Goal: Obtain resource: Obtain resource

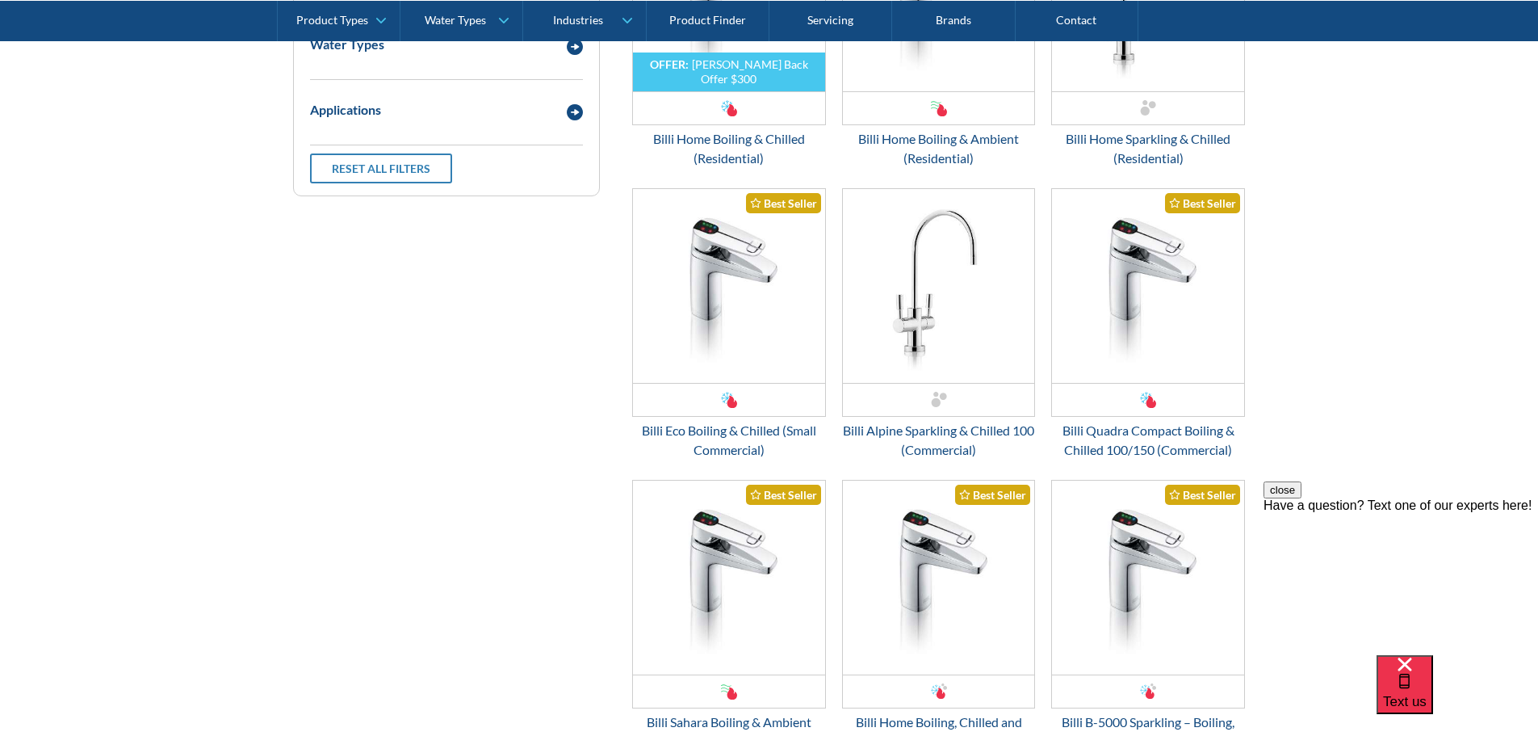
scroll to position [2422, 0]
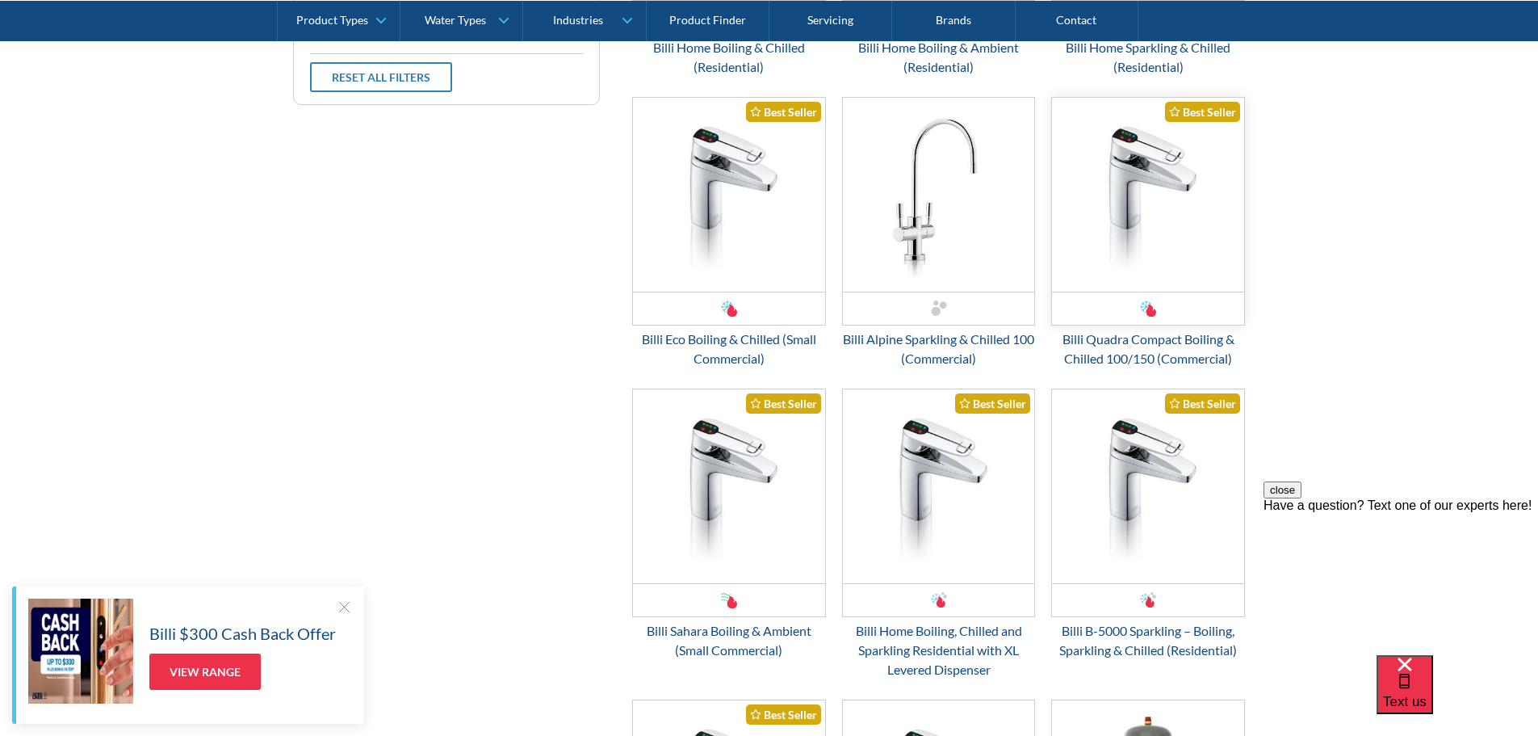
click at [1118, 291] on img "Email Form 3" at bounding box center [1148, 195] width 192 height 194
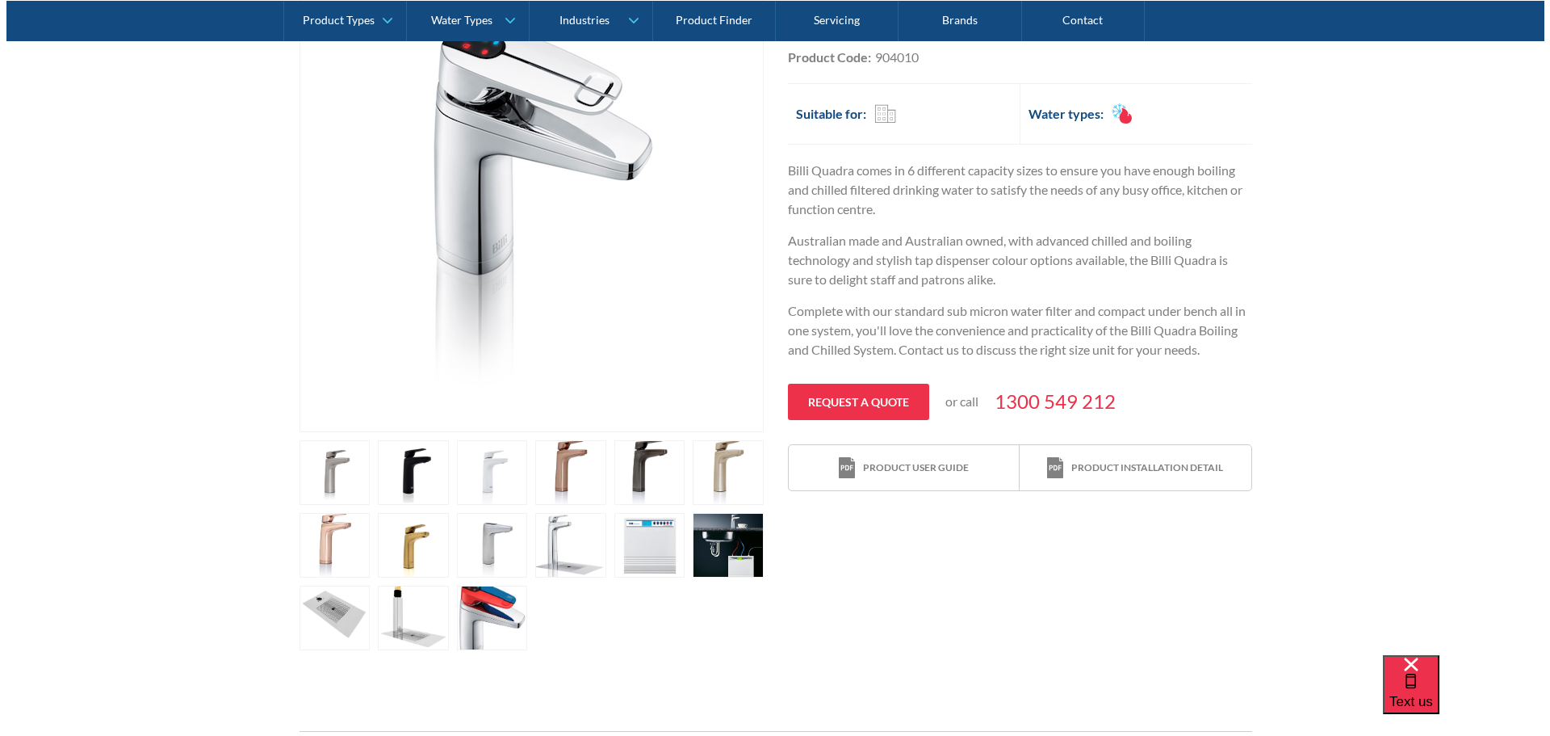
scroll to position [484, 0]
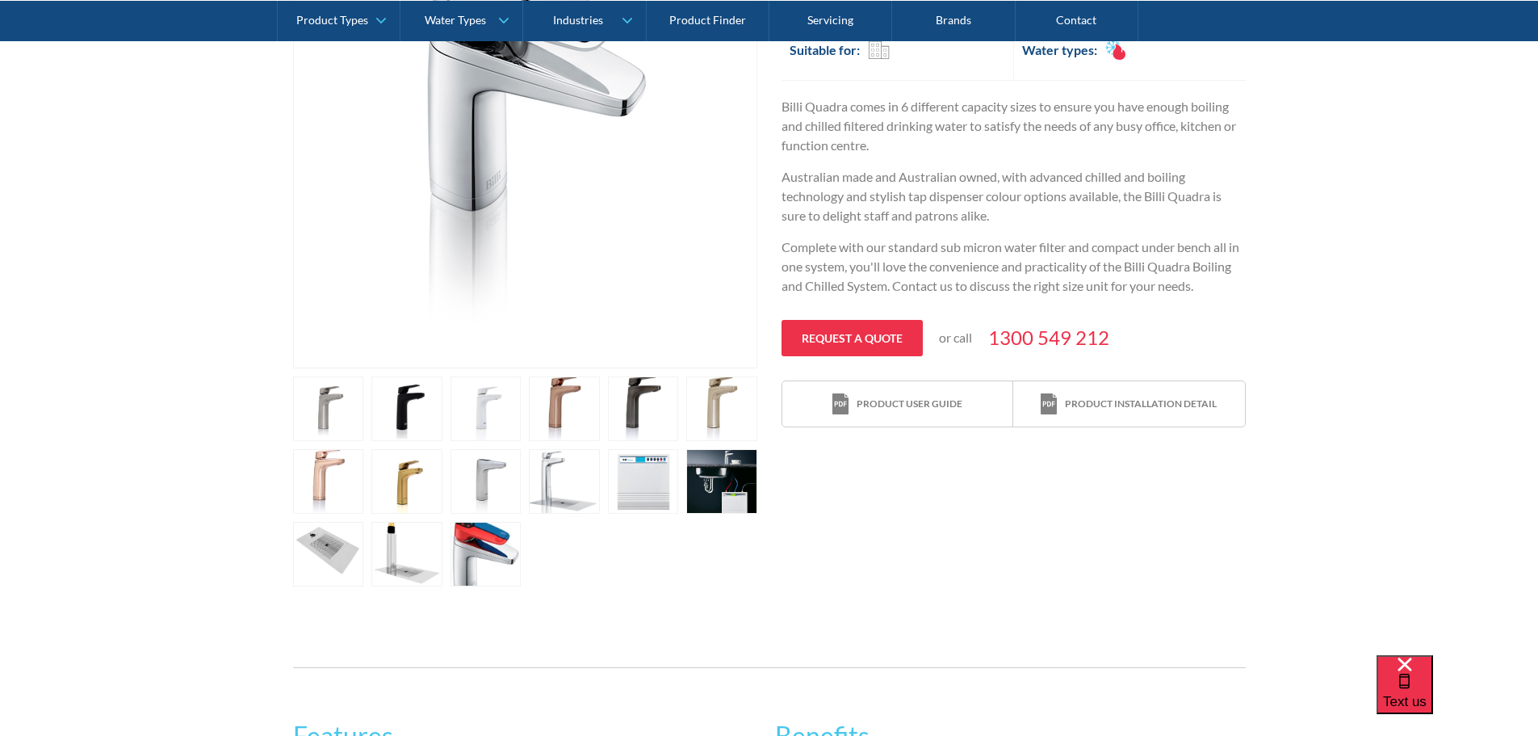
click at [660, 485] on link "open lightbox" at bounding box center [643, 481] width 71 height 65
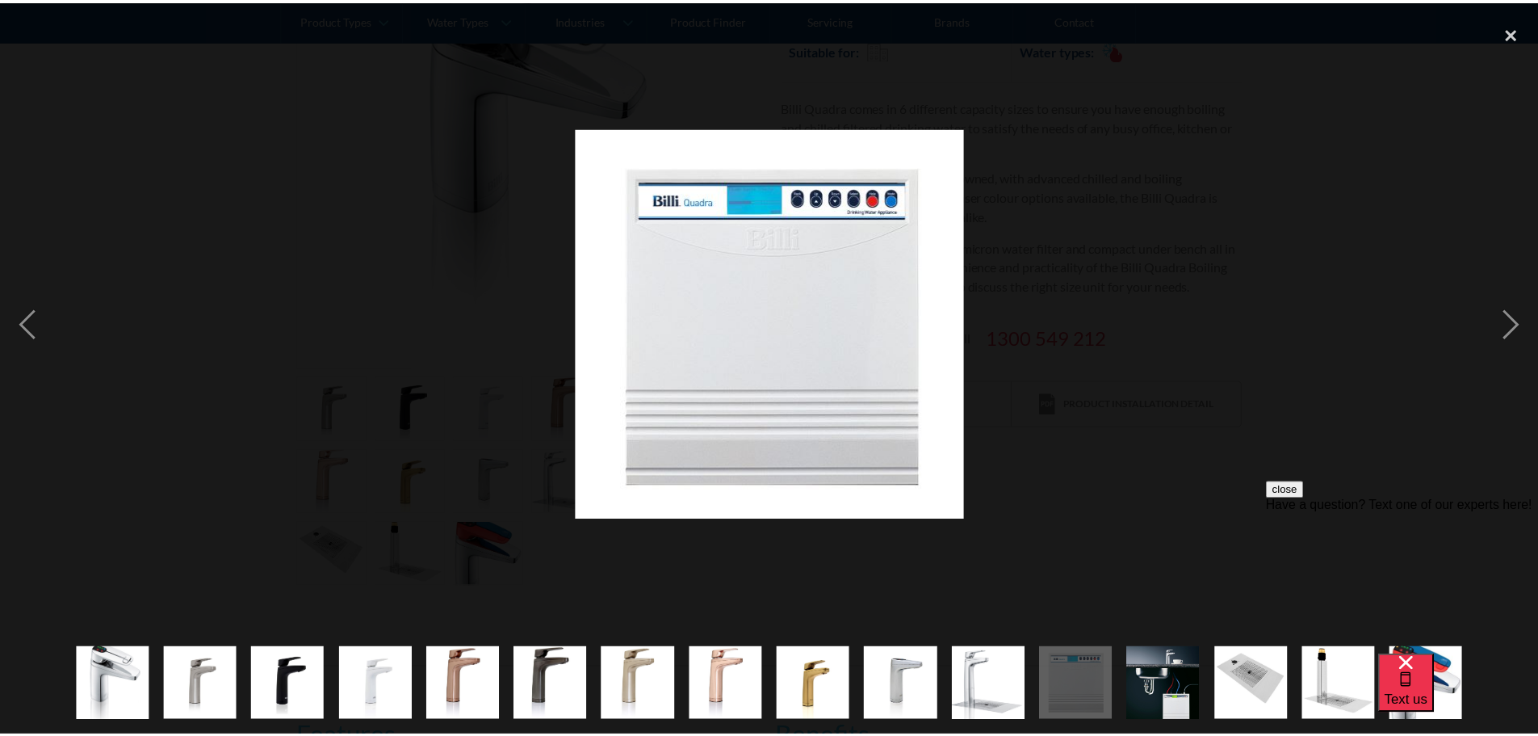
scroll to position [0, 0]
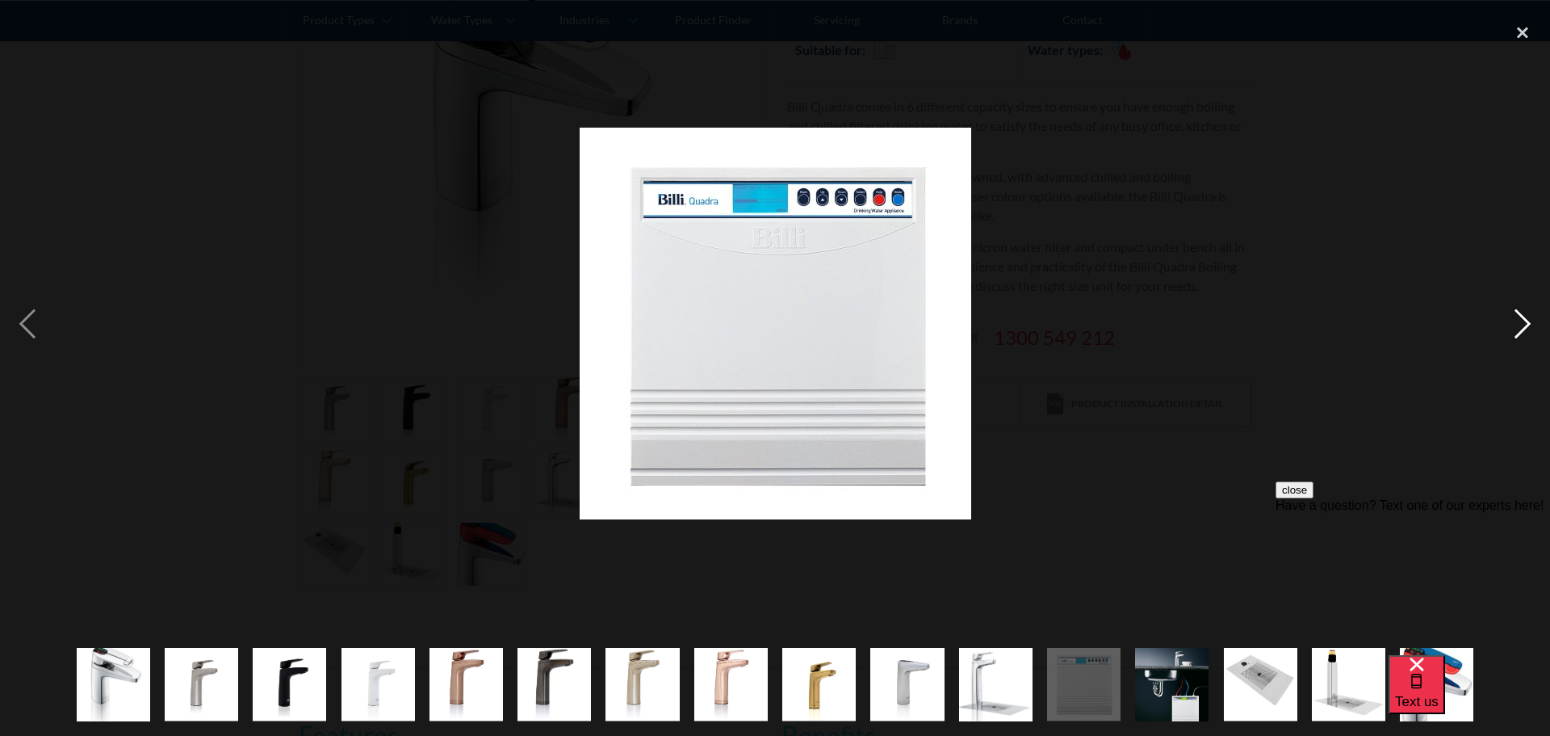
click at [1528, 312] on div "next image" at bounding box center [1522, 324] width 55 height 618
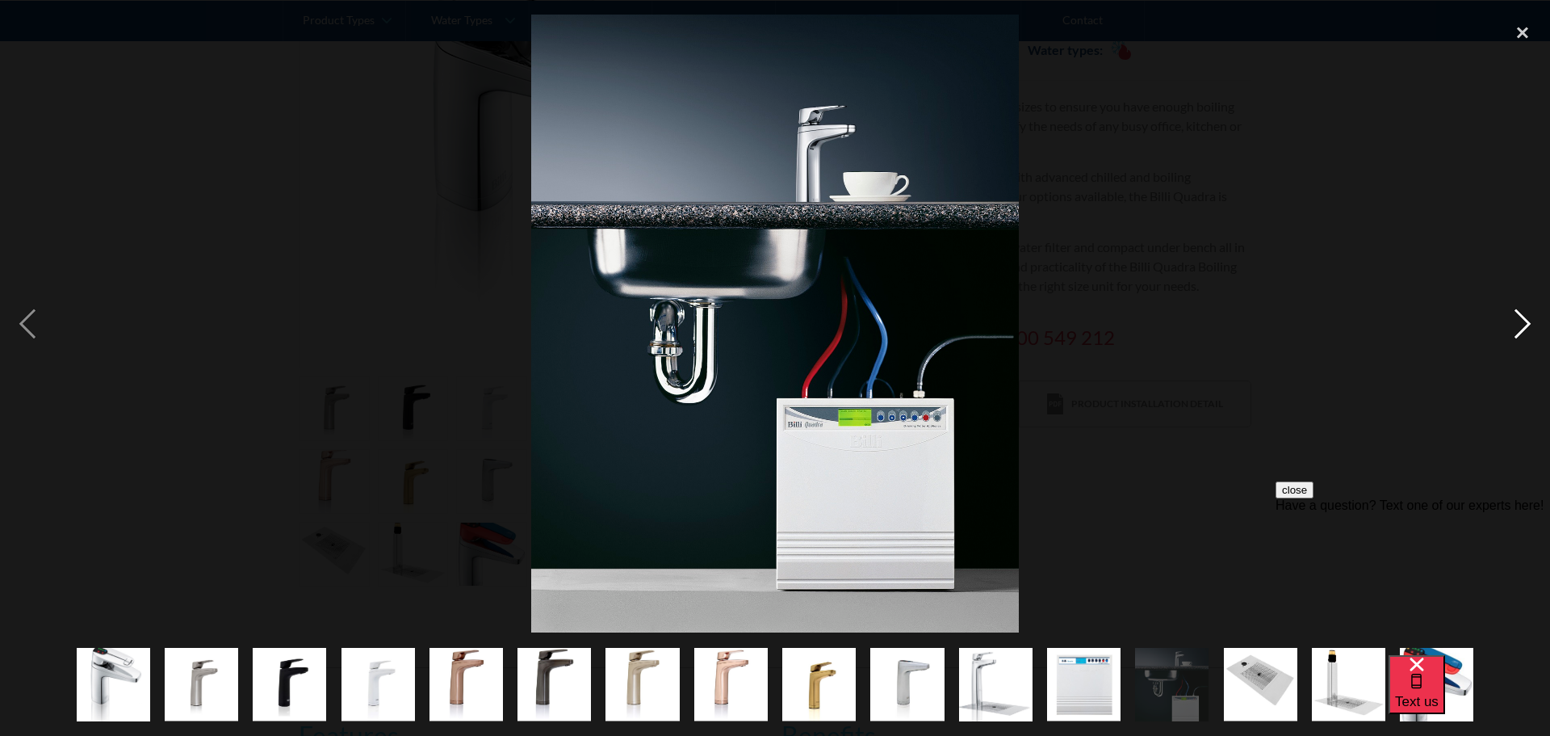
click at [1527, 312] on div "next image" at bounding box center [1522, 324] width 55 height 618
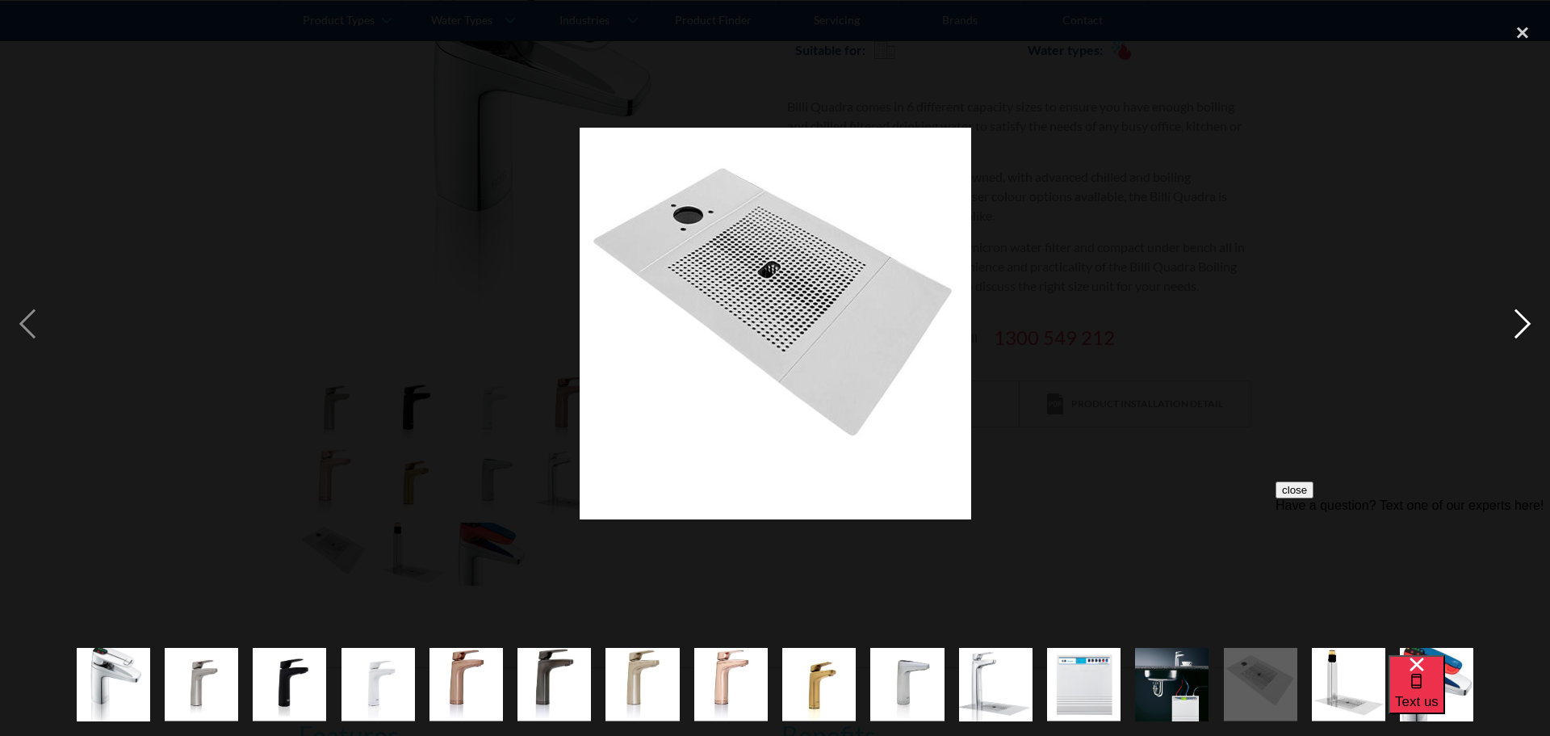
click at [1527, 312] on div "next image" at bounding box center [1522, 324] width 55 height 618
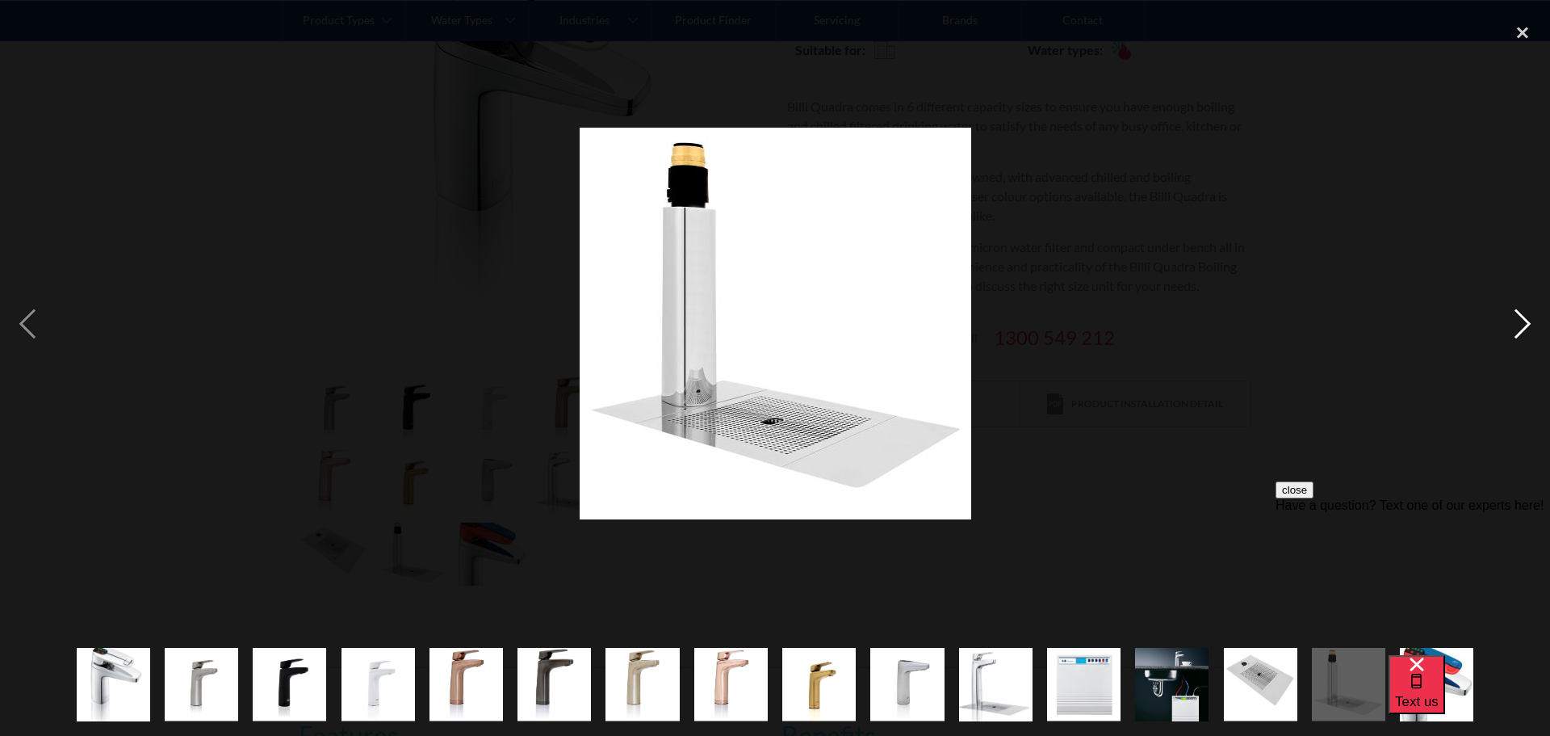
click at [1527, 312] on div "next image" at bounding box center [1522, 324] width 55 height 618
click at [1526, 312] on div "next image" at bounding box center [1522, 324] width 55 height 618
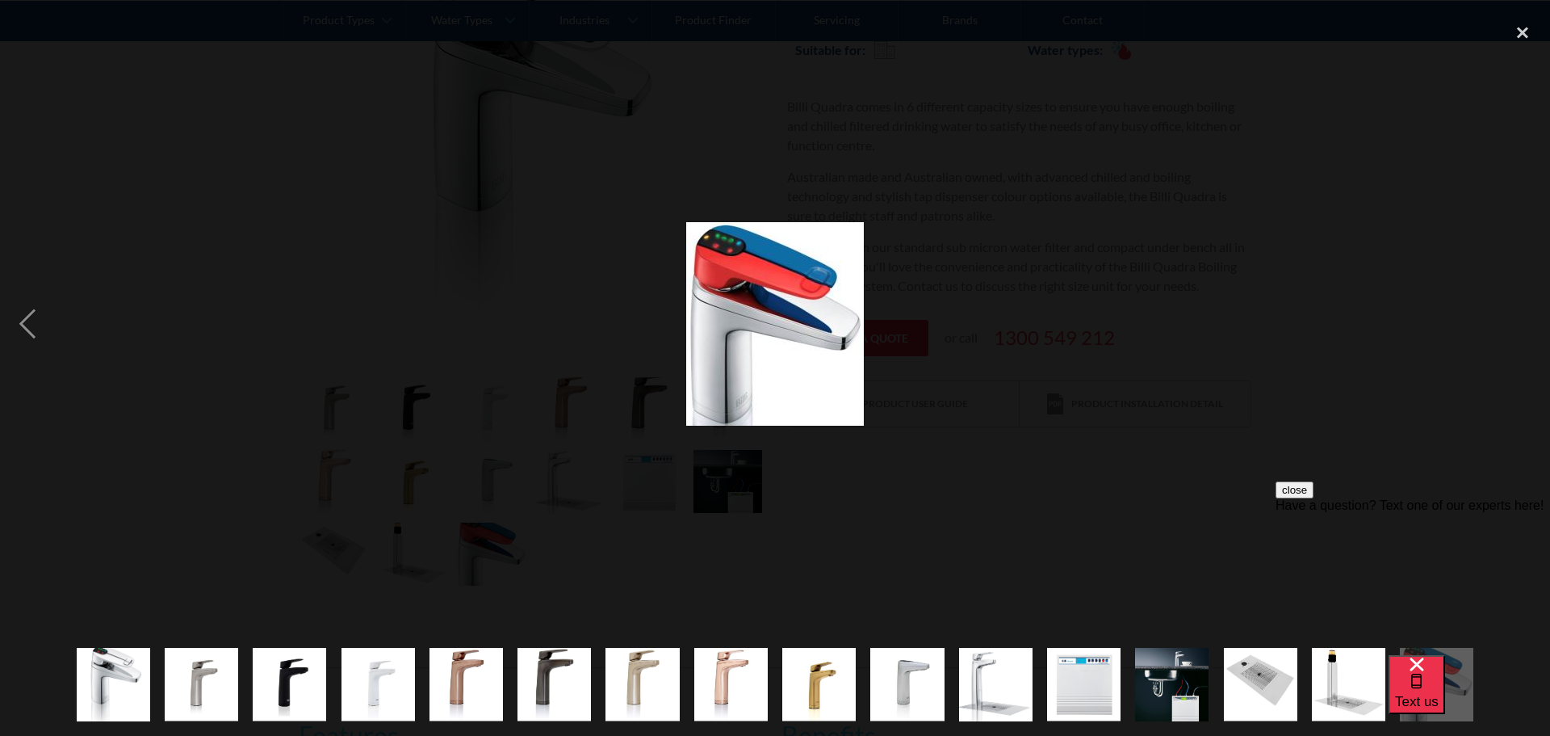
click at [1526, 312] on div "next image" at bounding box center [1522, 324] width 55 height 618
click at [1518, 8] on div at bounding box center [775, 368] width 1550 height 736
click at [1524, 25] on div "close lightbox" at bounding box center [1522, 33] width 55 height 36
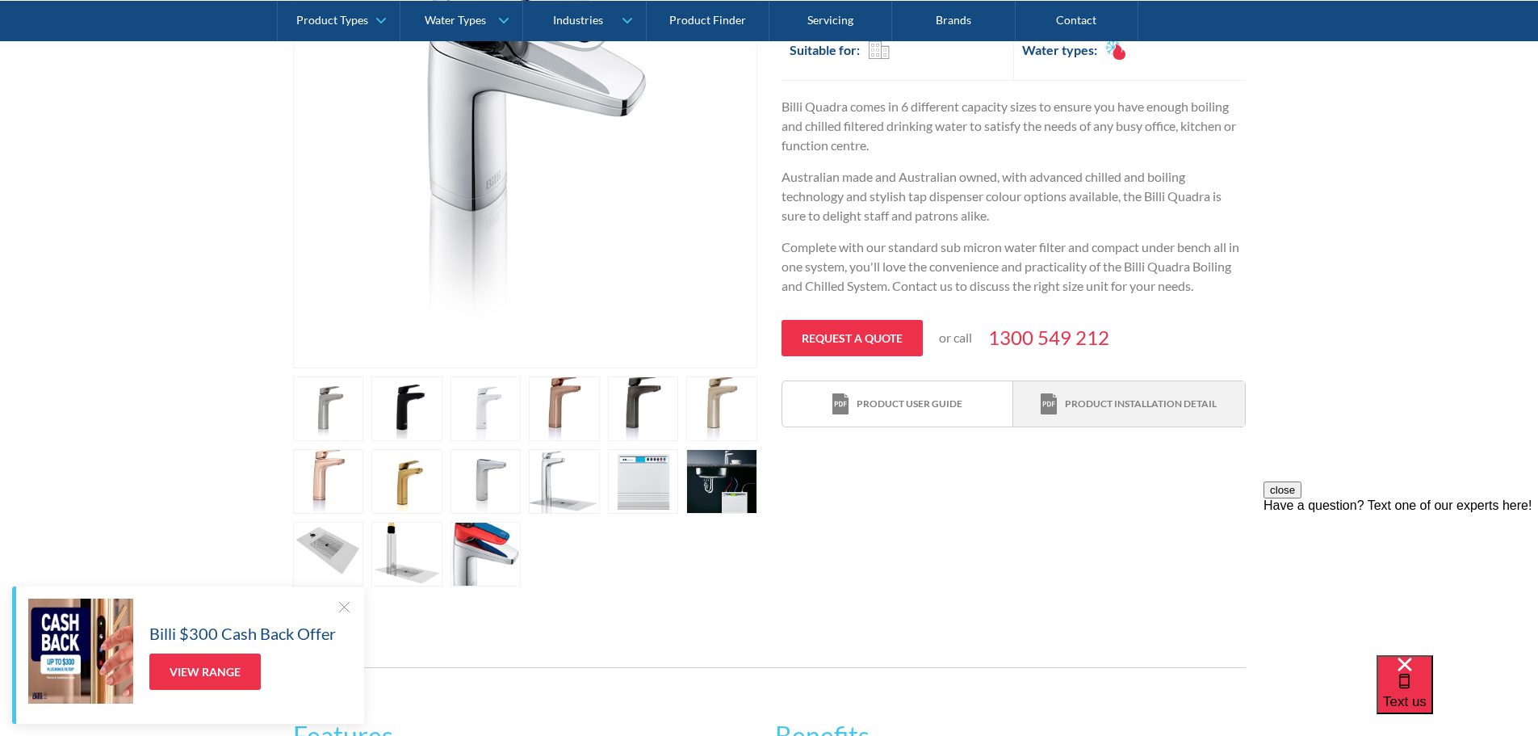
click at [1050, 398] on img at bounding box center [1049, 404] width 16 height 22
click at [939, 399] on div "Product user guide" at bounding box center [910, 403] width 106 height 15
click at [640, 483] on link "open lightbox" at bounding box center [643, 481] width 71 height 65
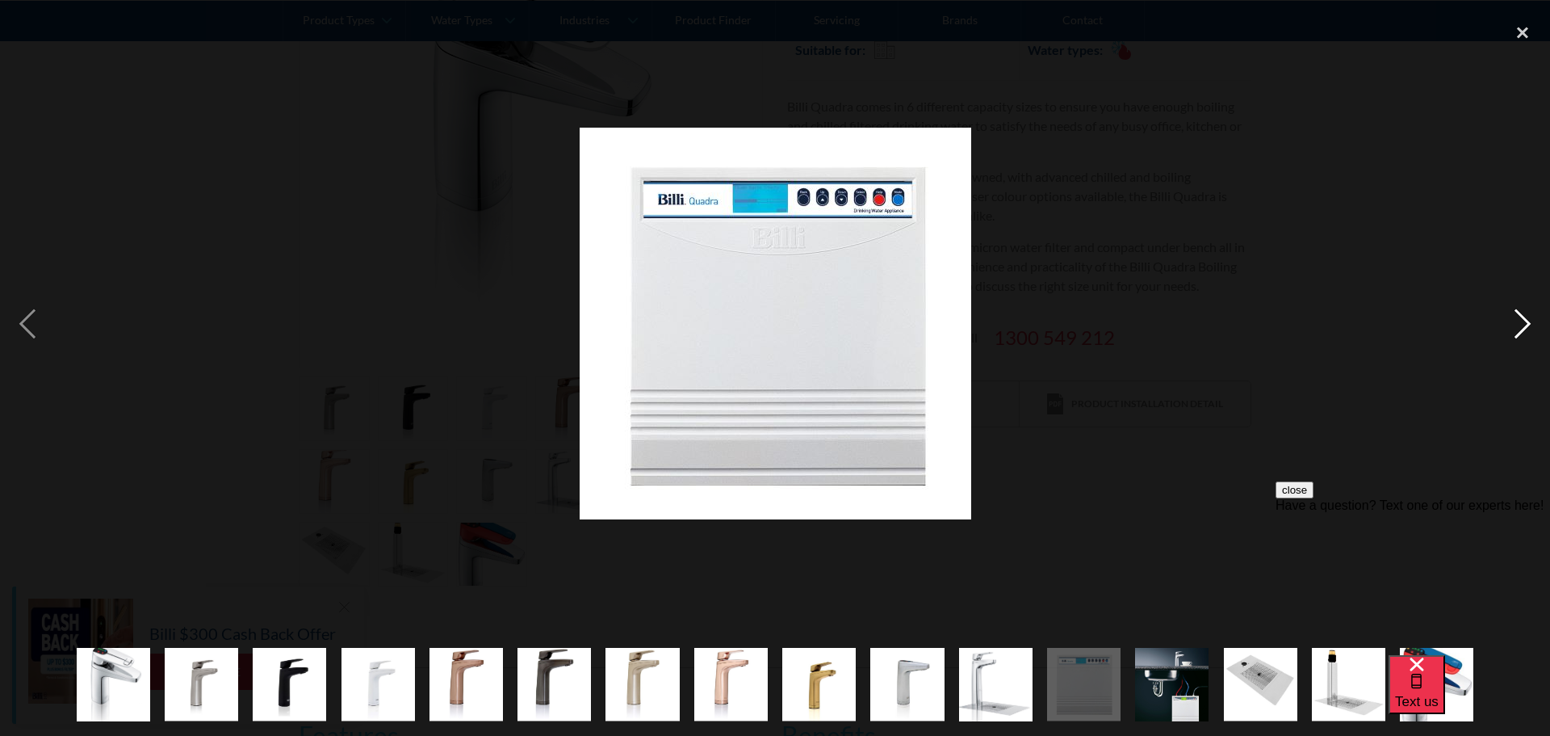
click at [1513, 317] on div "next image" at bounding box center [1522, 324] width 55 height 618
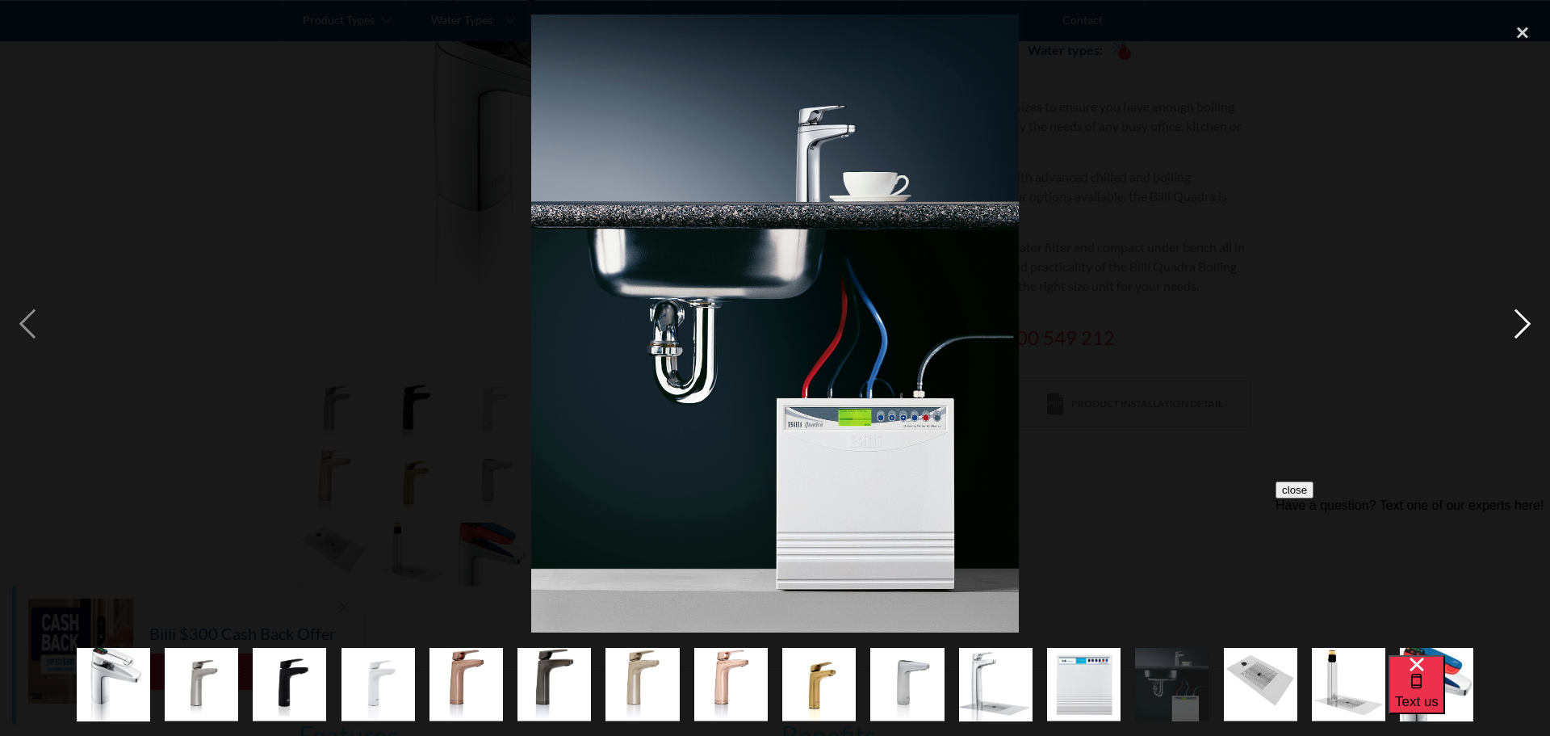
click at [1513, 317] on div "next image" at bounding box center [1522, 324] width 55 height 618
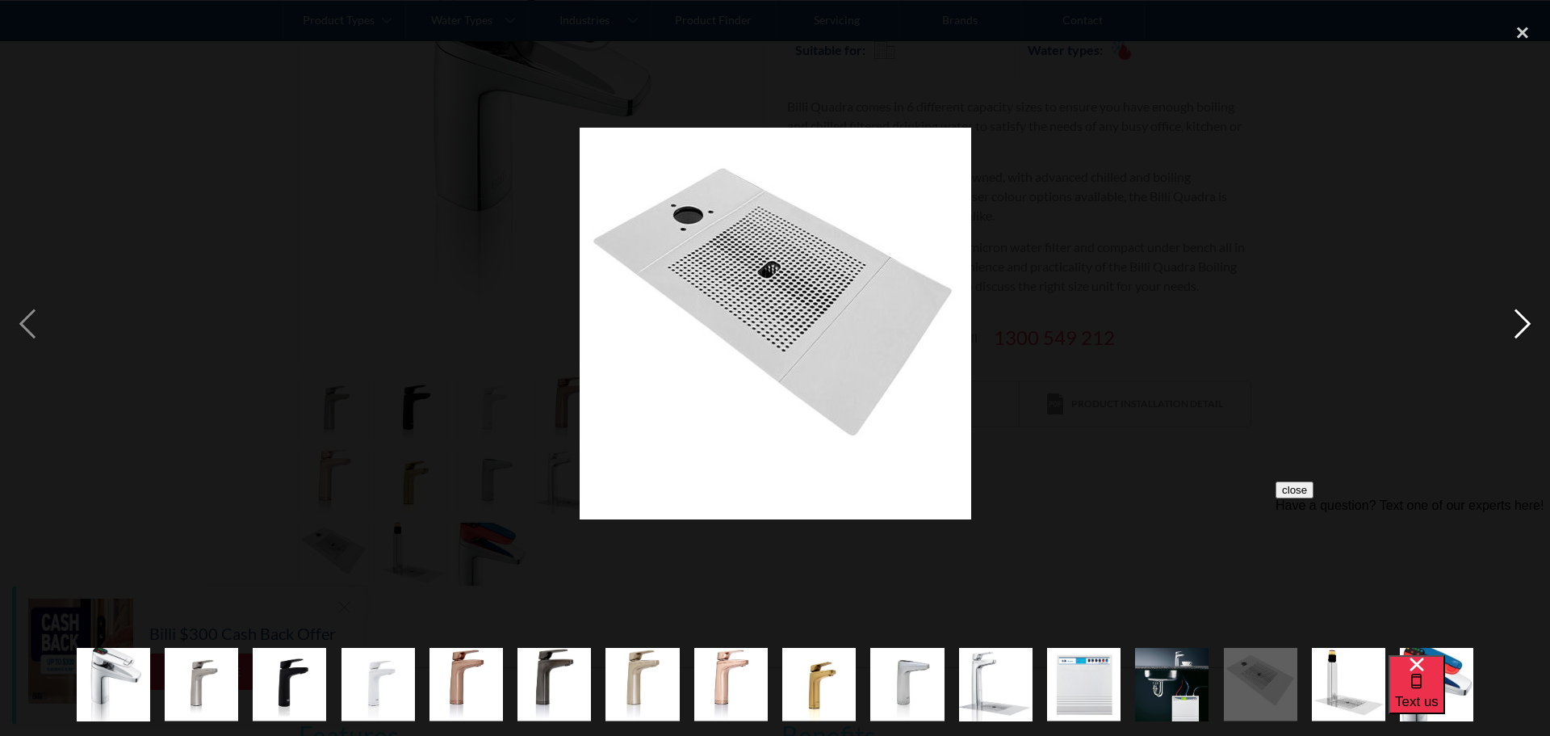
click at [1513, 317] on div "next image" at bounding box center [1522, 324] width 55 height 618
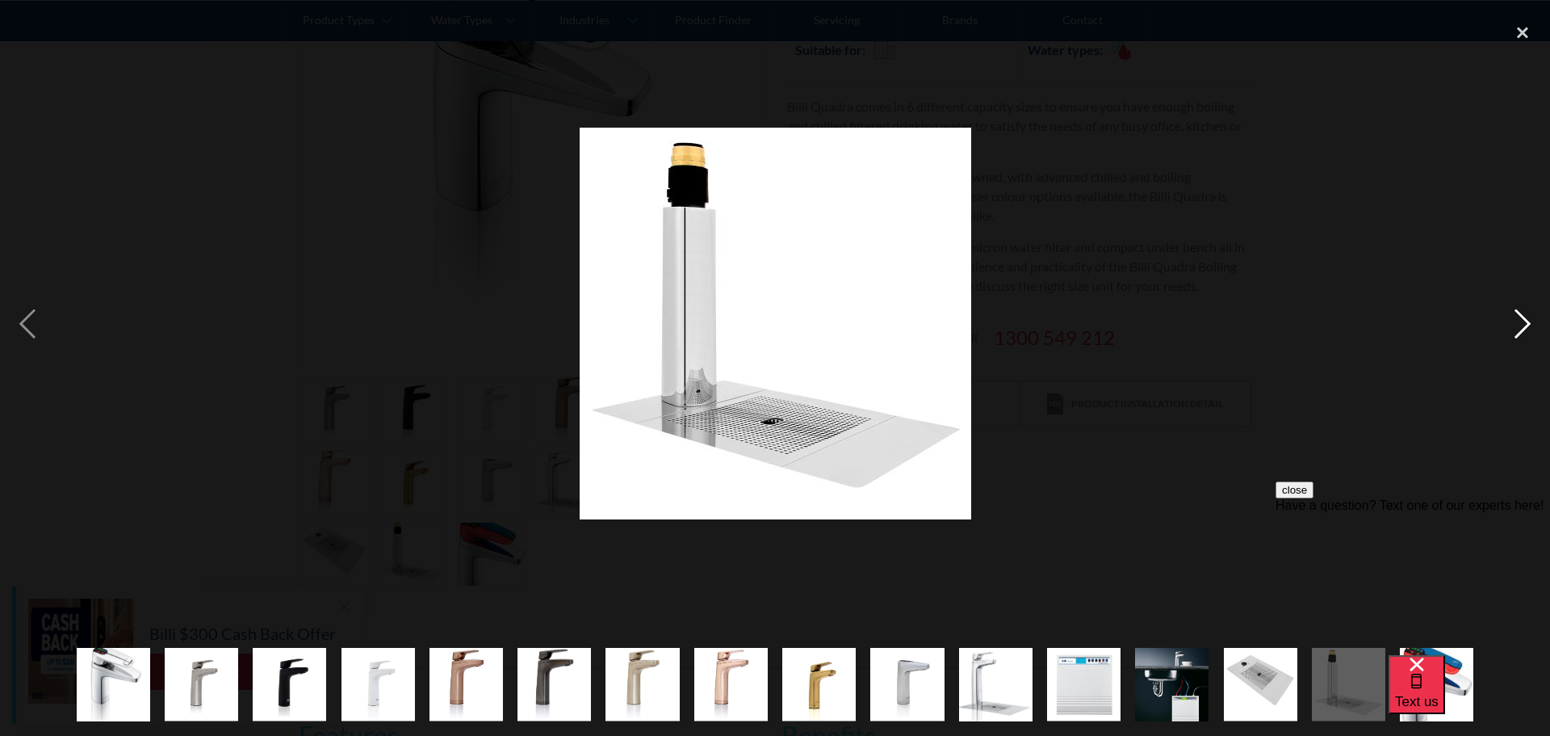
click at [1516, 317] on div "next image" at bounding box center [1522, 324] width 55 height 618
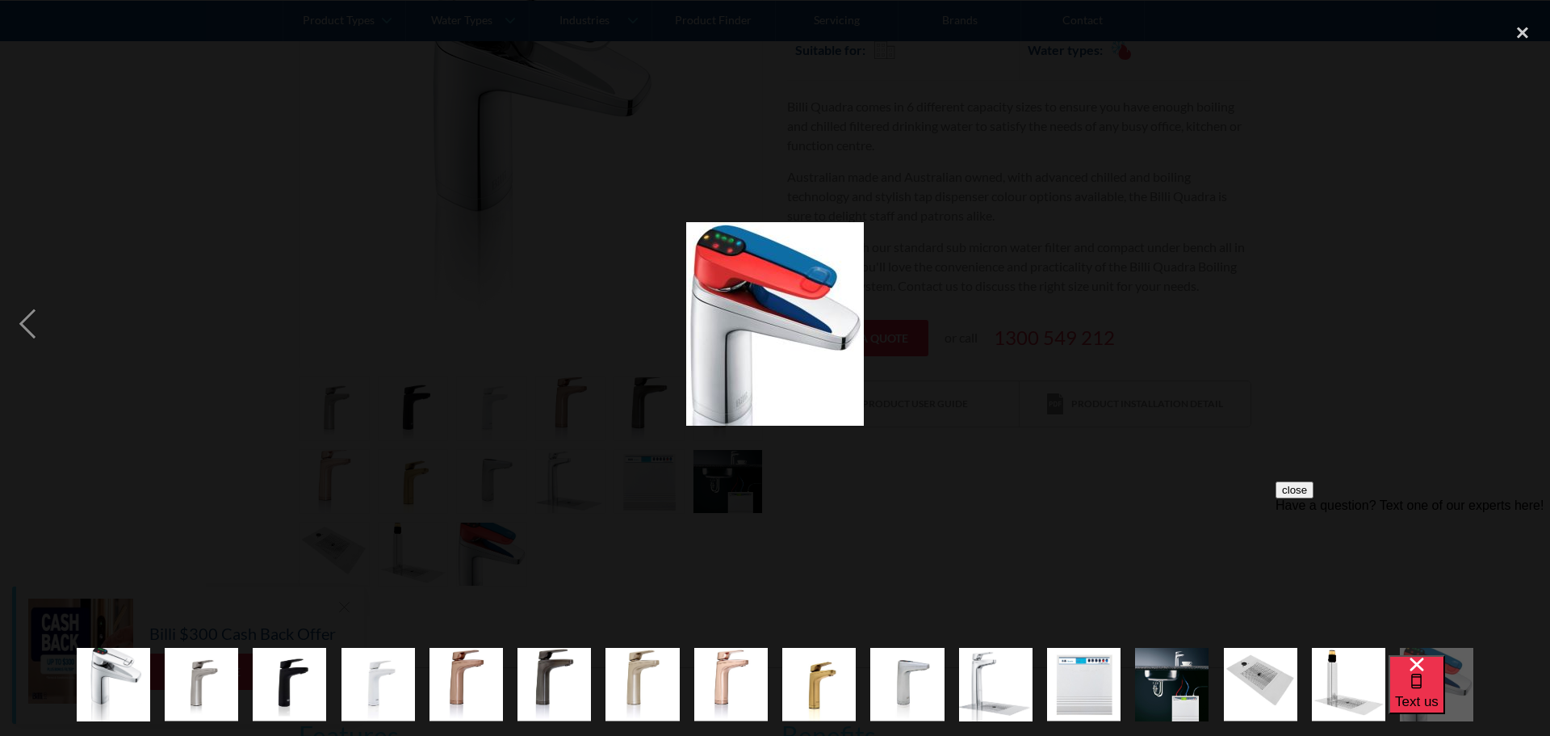
click at [1516, 317] on div "next image" at bounding box center [1522, 324] width 55 height 618
click at [11, 330] on div "previous image" at bounding box center [27, 324] width 55 height 618
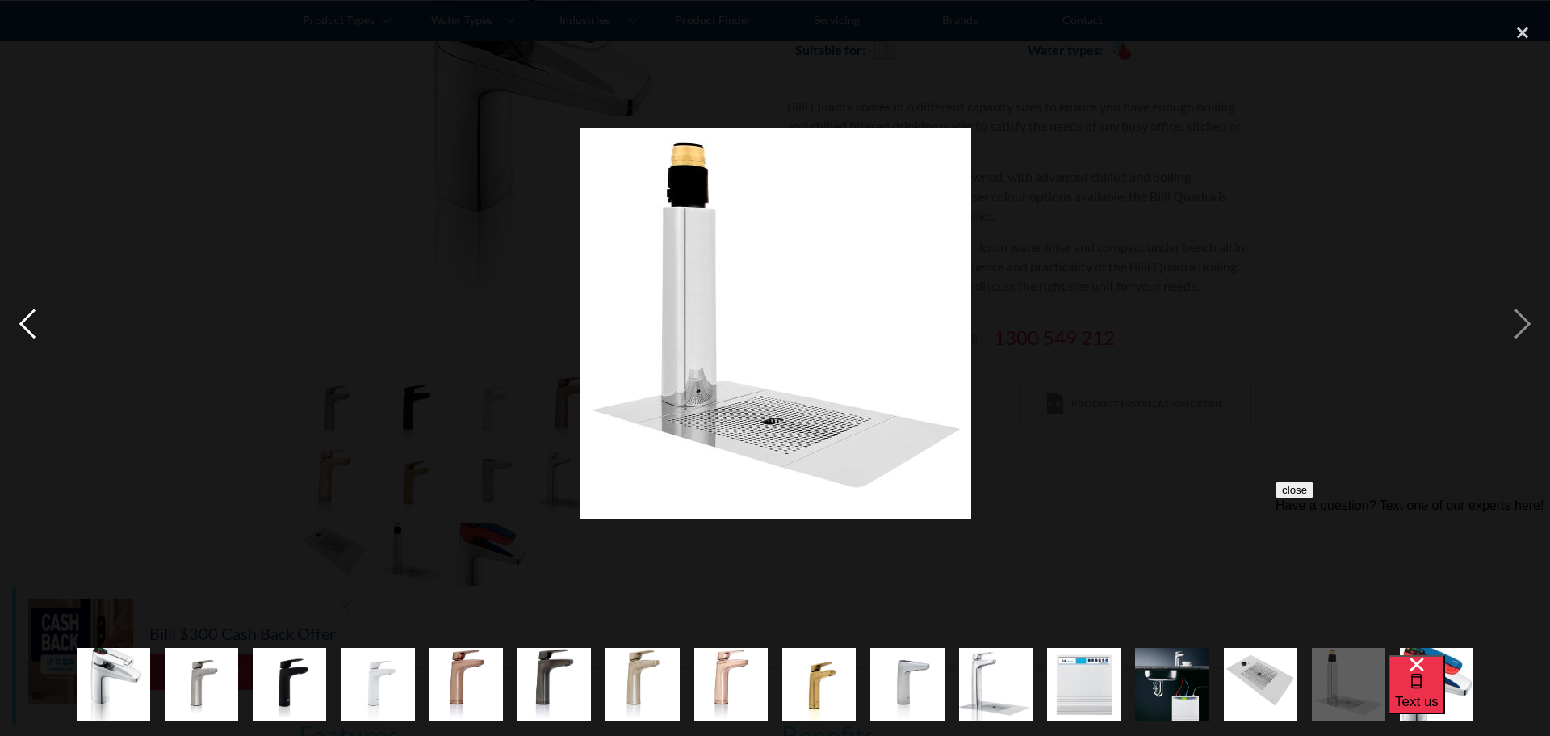
drag, startPoint x: 11, startPoint y: 330, endPoint x: 45, endPoint y: 326, distance: 34.2
click at [14, 330] on div "previous image" at bounding box center [27, 324] width 55 height 618
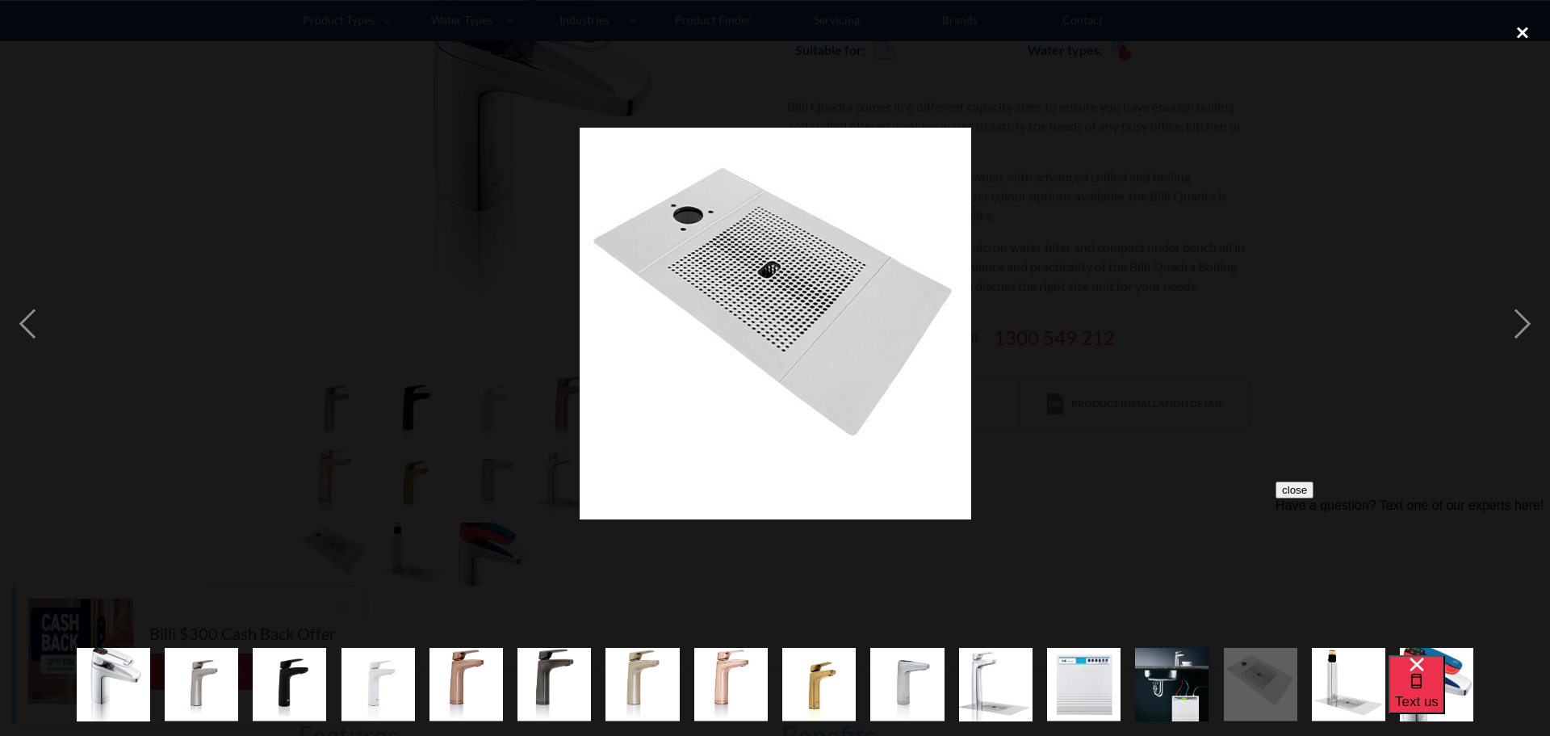
click at [1518, 39] on div "close lightbox" at bounding box center [1522, 33] width 55 height 36
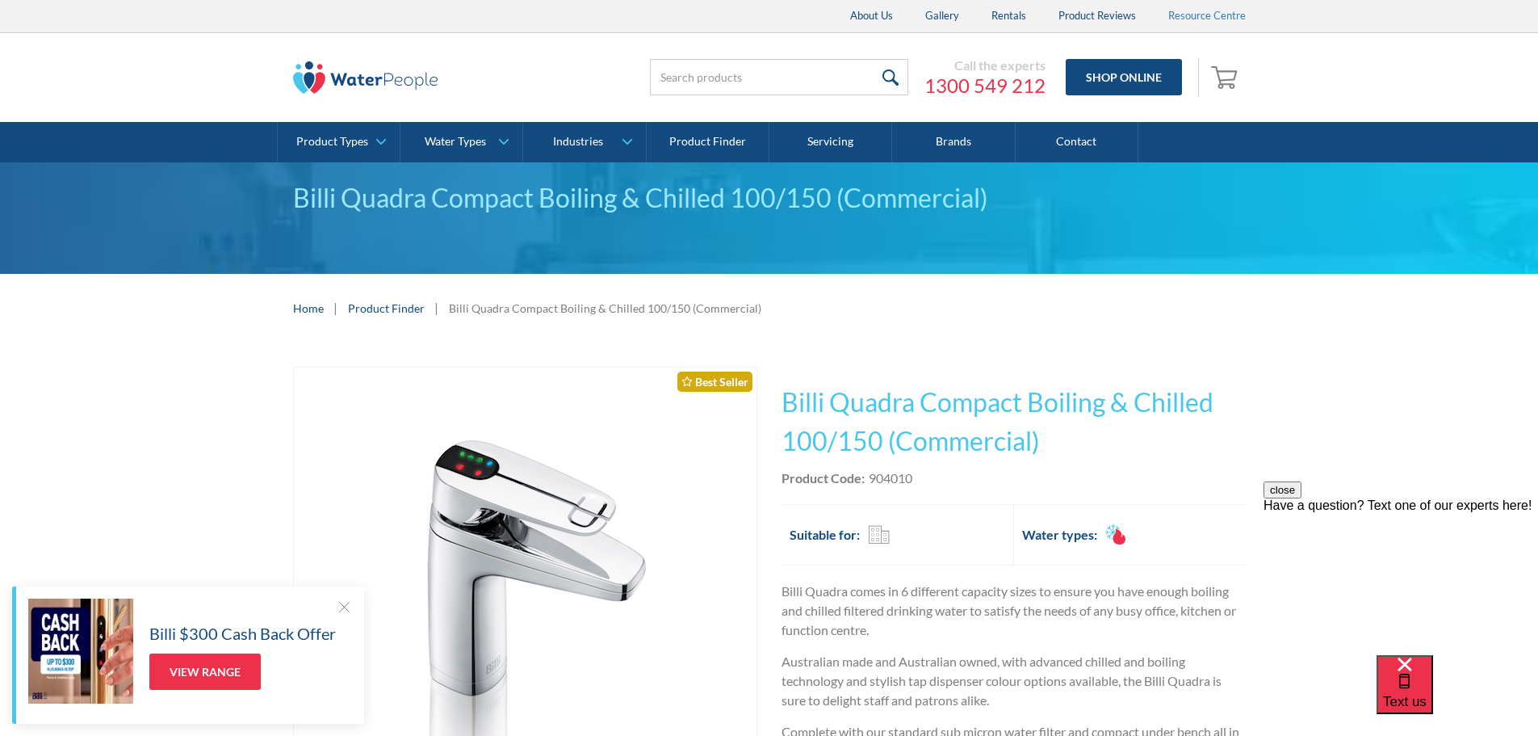
click at [1214, 10] on link "Resource Centre" at bounding box center [1207, 16] width 110 height 32
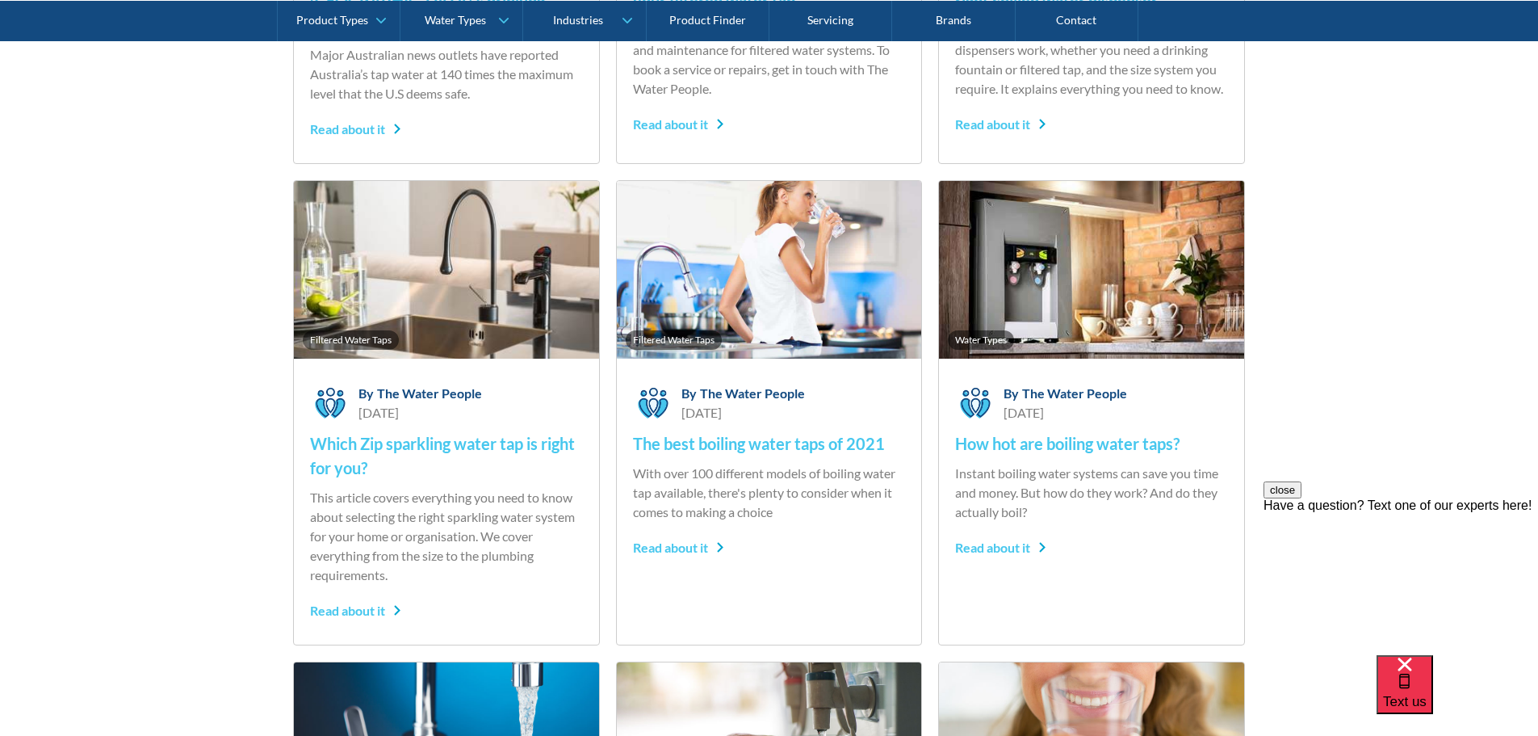
scroll to position [1534, 0]
